Goal: Transaction & Acquisition: Subscribe to service/newsletter

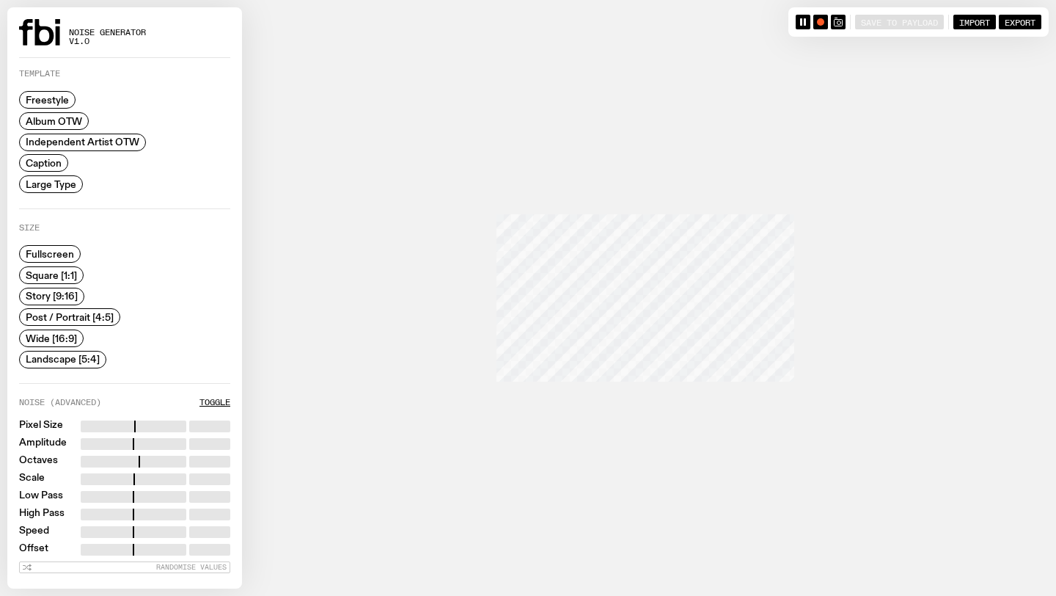
scroll to position [126, 0]
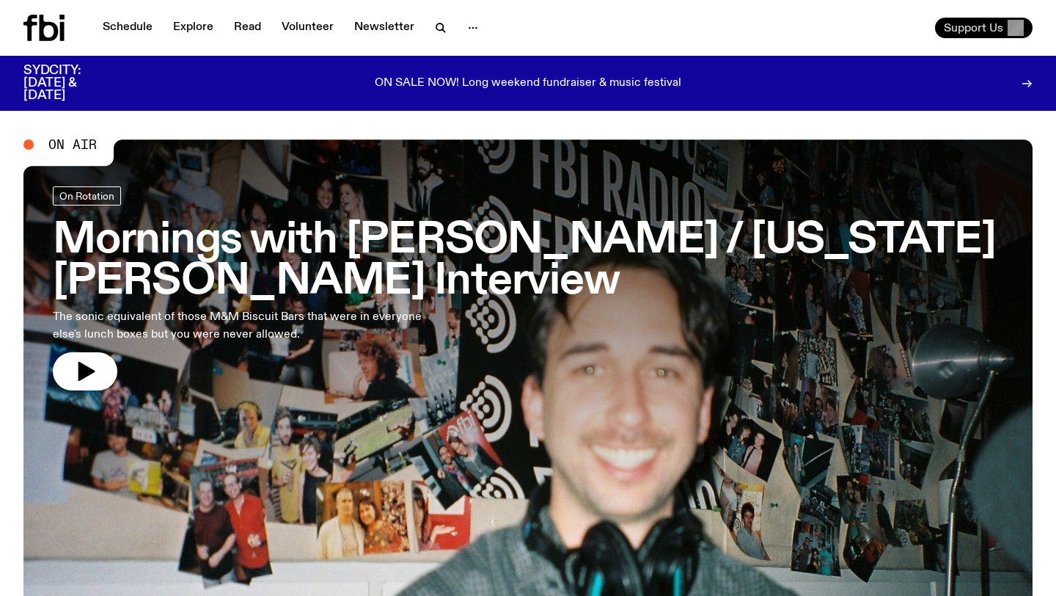
click at [990, 20] on button "Support Us" at bounding box center [984, 28] width 98 height 21
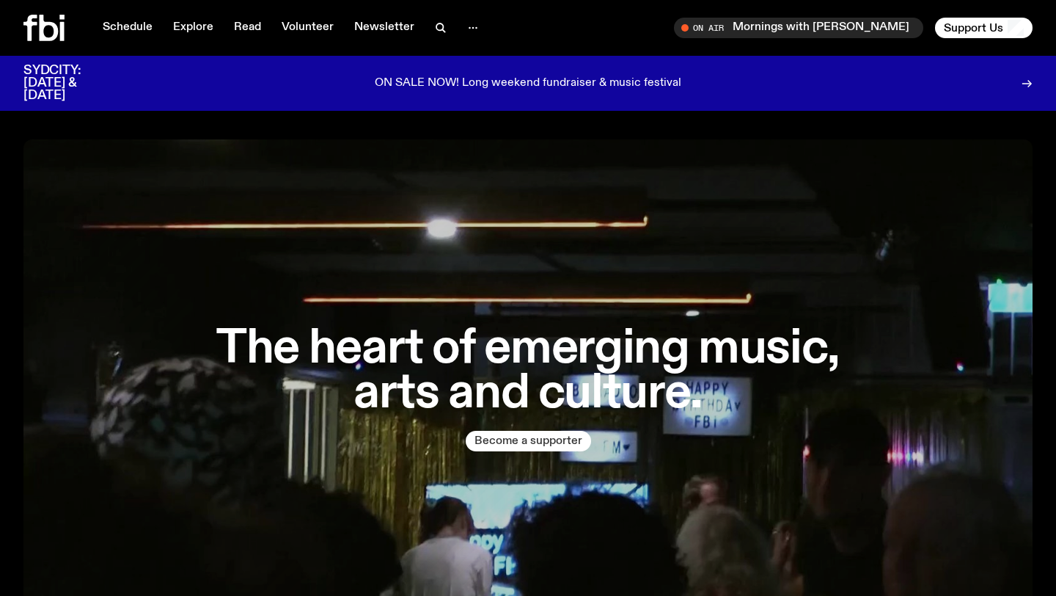
click at [525, 439] on button "Become a supporter" at bounding box center [528, 441] width 125 height 21
